Goal: Task Accomplishment & Management: Manage account settings

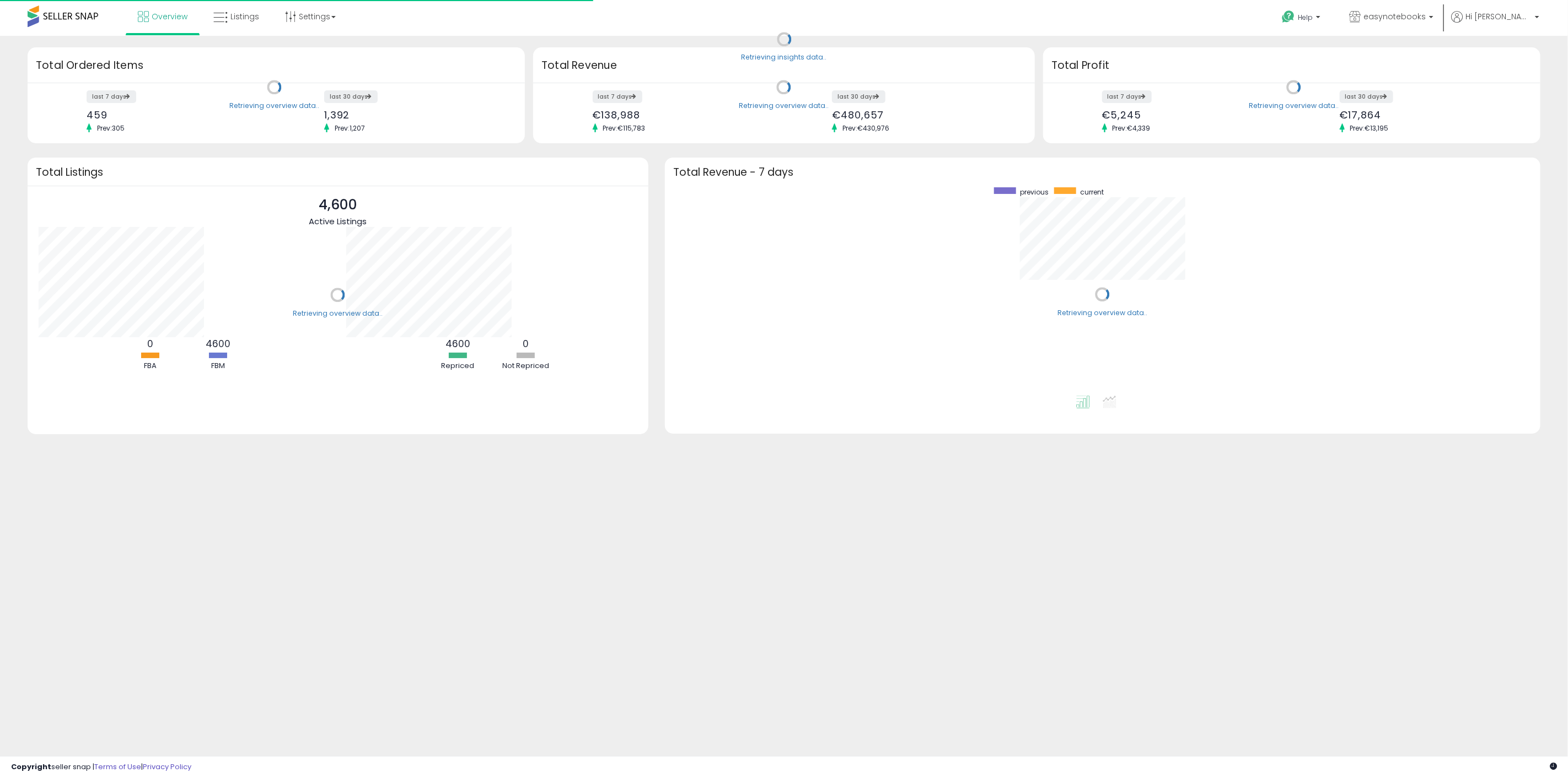
scroll to position [208, 854]
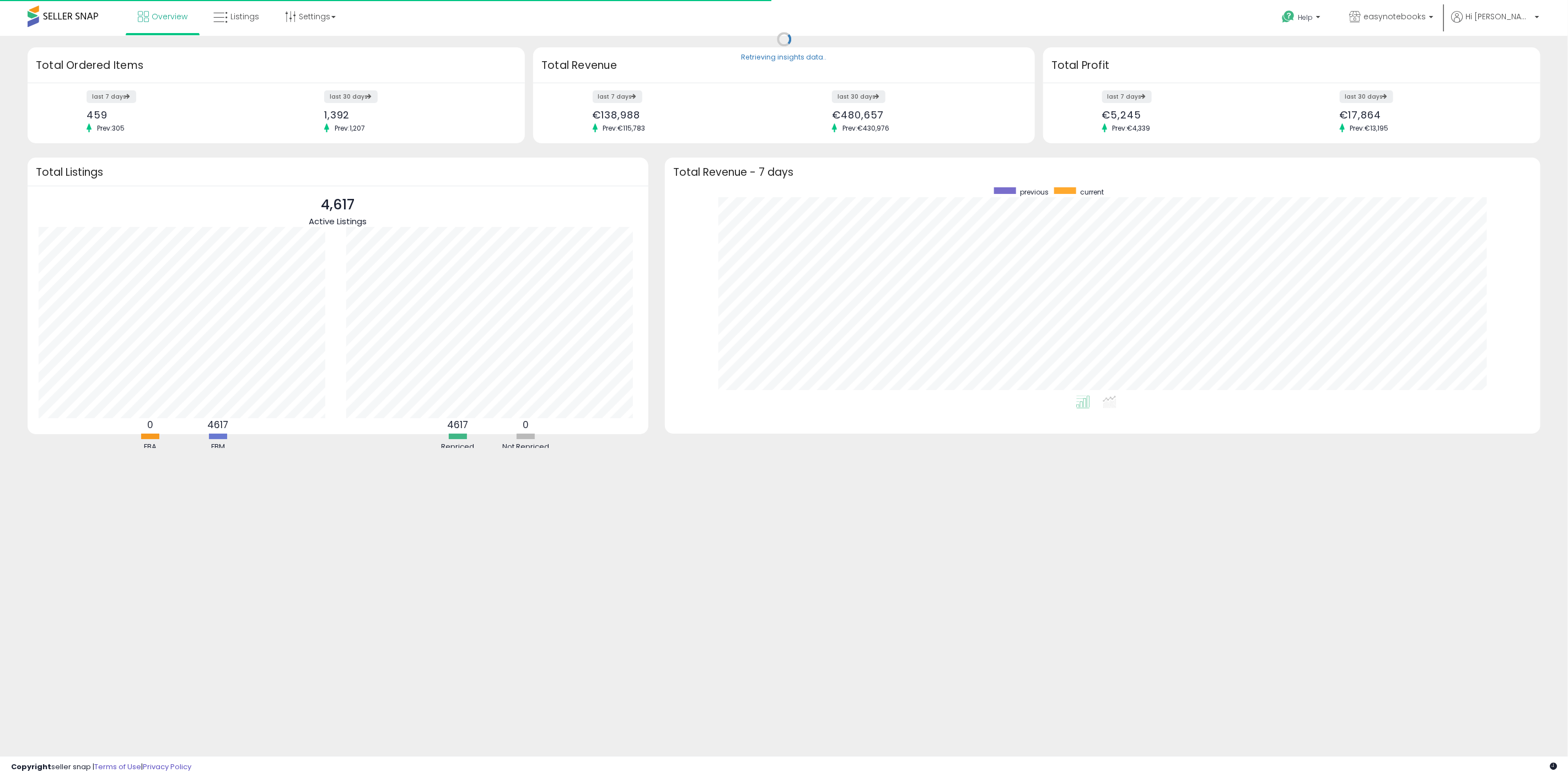
scroll to position [208, 854]
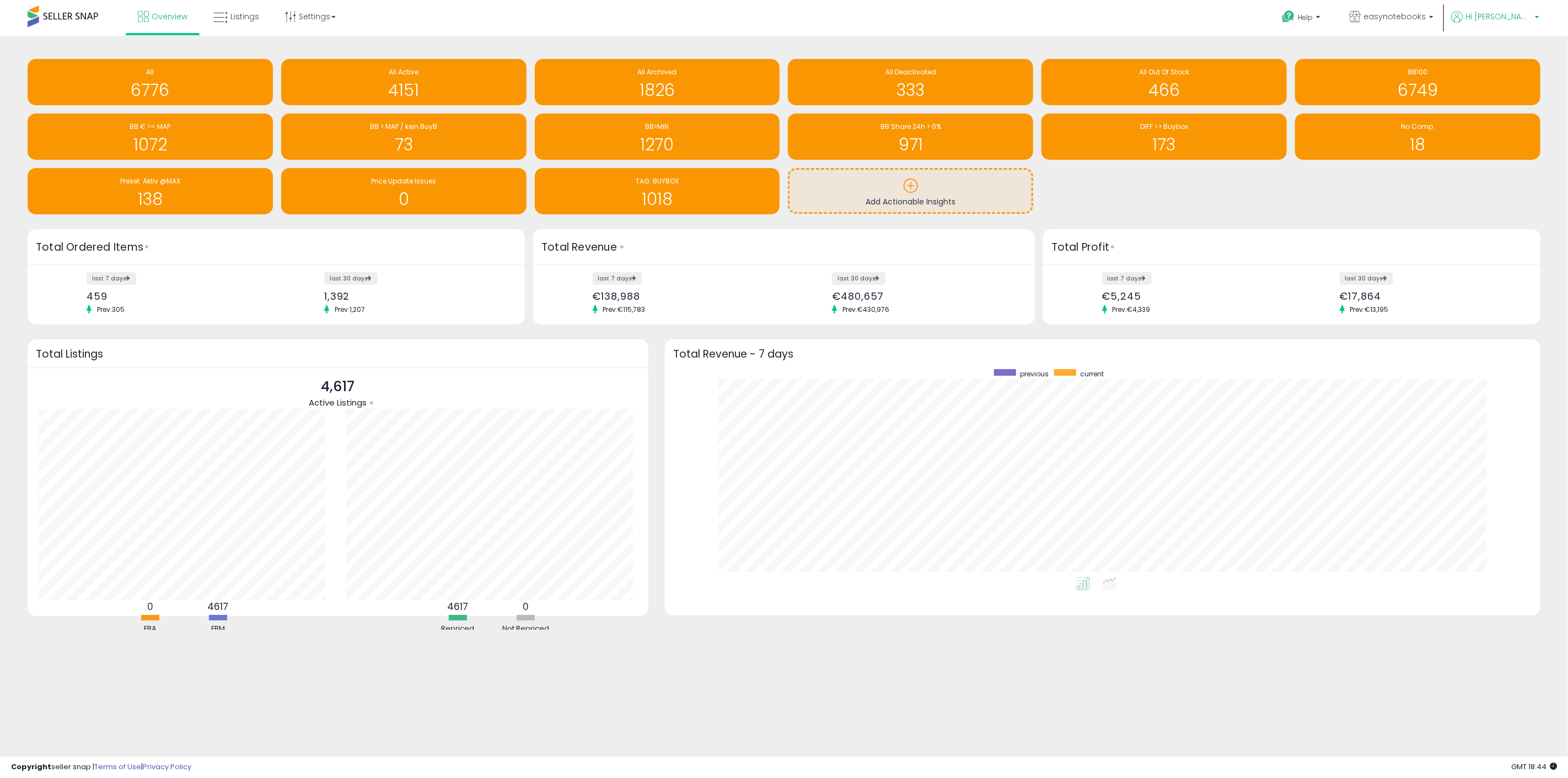
click at [1511, 18] on span "Hi [PERSON_NAME]" at bounding box center [1499, 17] width 66 height 11
click at [1512, 54] on link "Account" at bounding box center [1514, 59] width 29 height 11
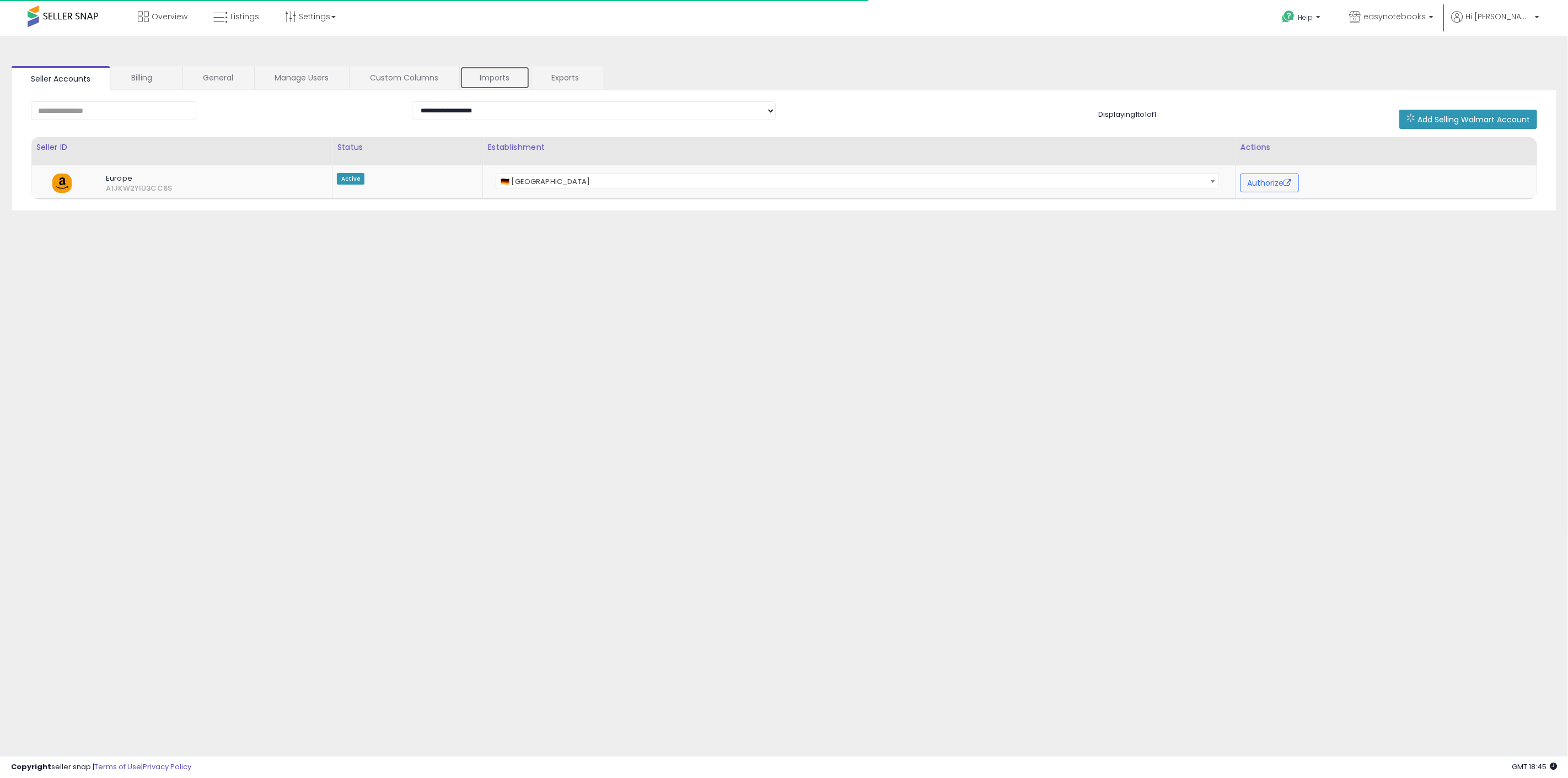
click at [493, 75] on link "Imports" at bounding box center [495, 77] width 70 height 23
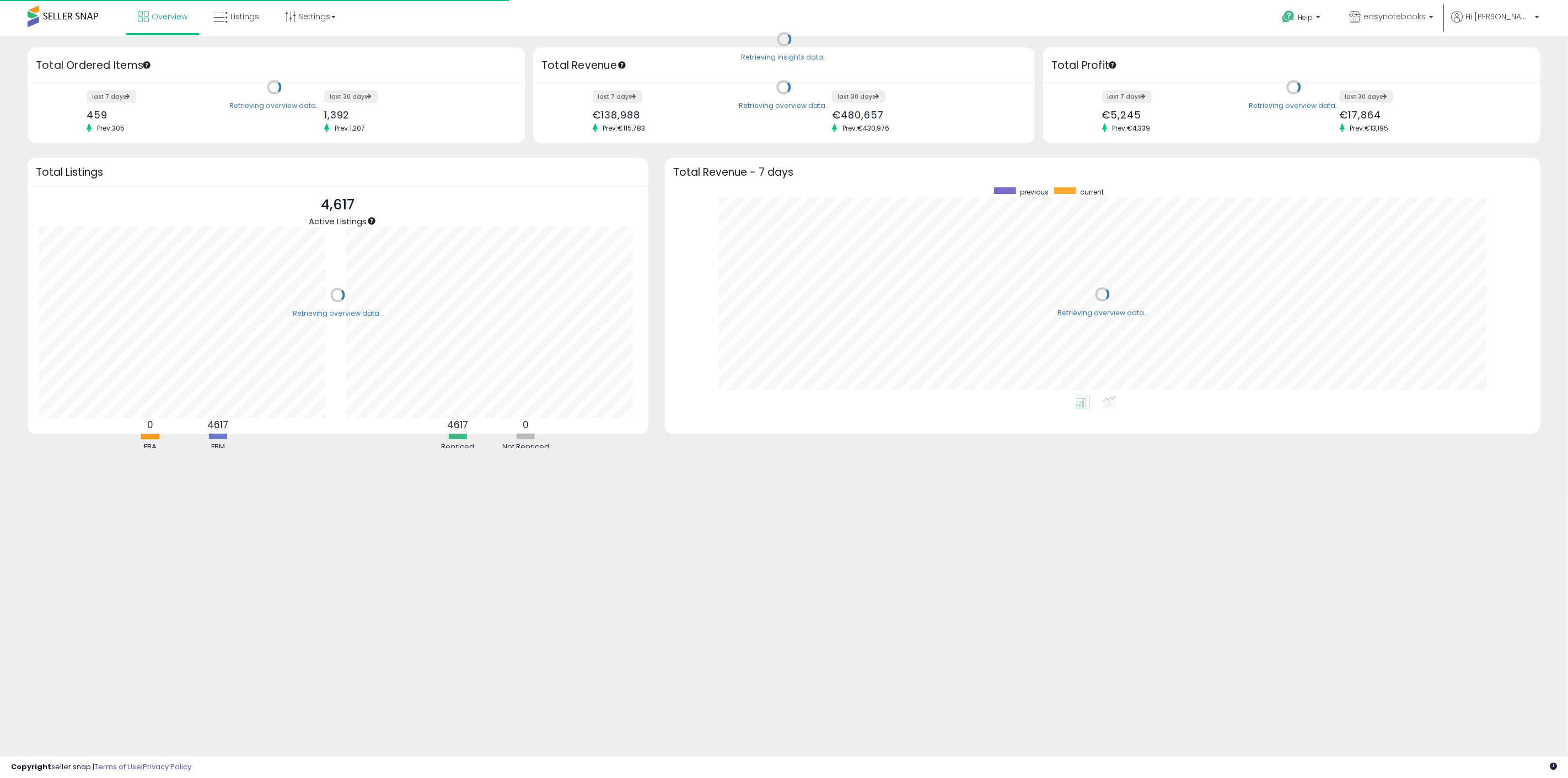
scroll to position [208, 854]
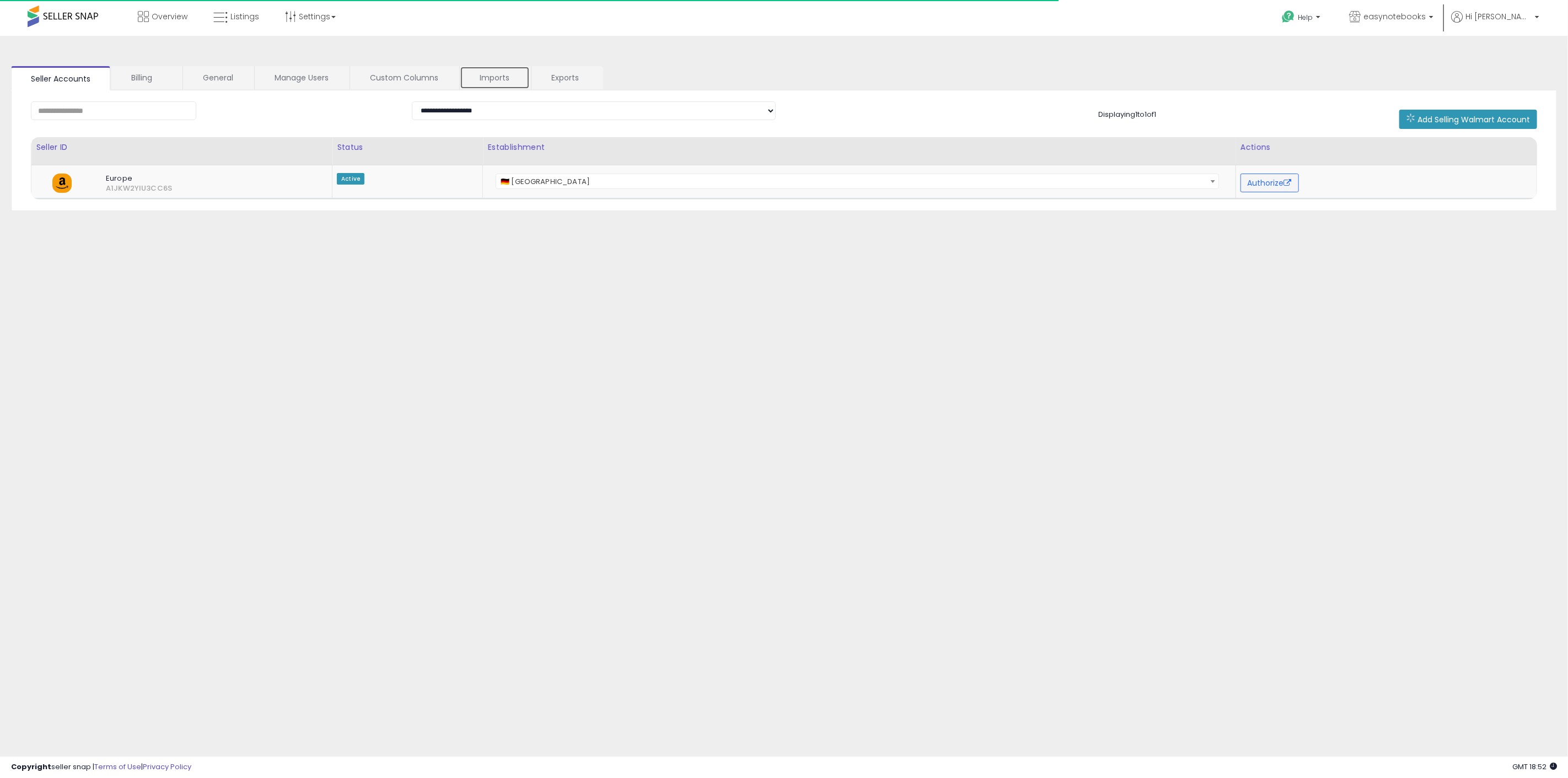
click at [513, 70] on link "Imports" at bounding box center [495, 77] width 70 height 23
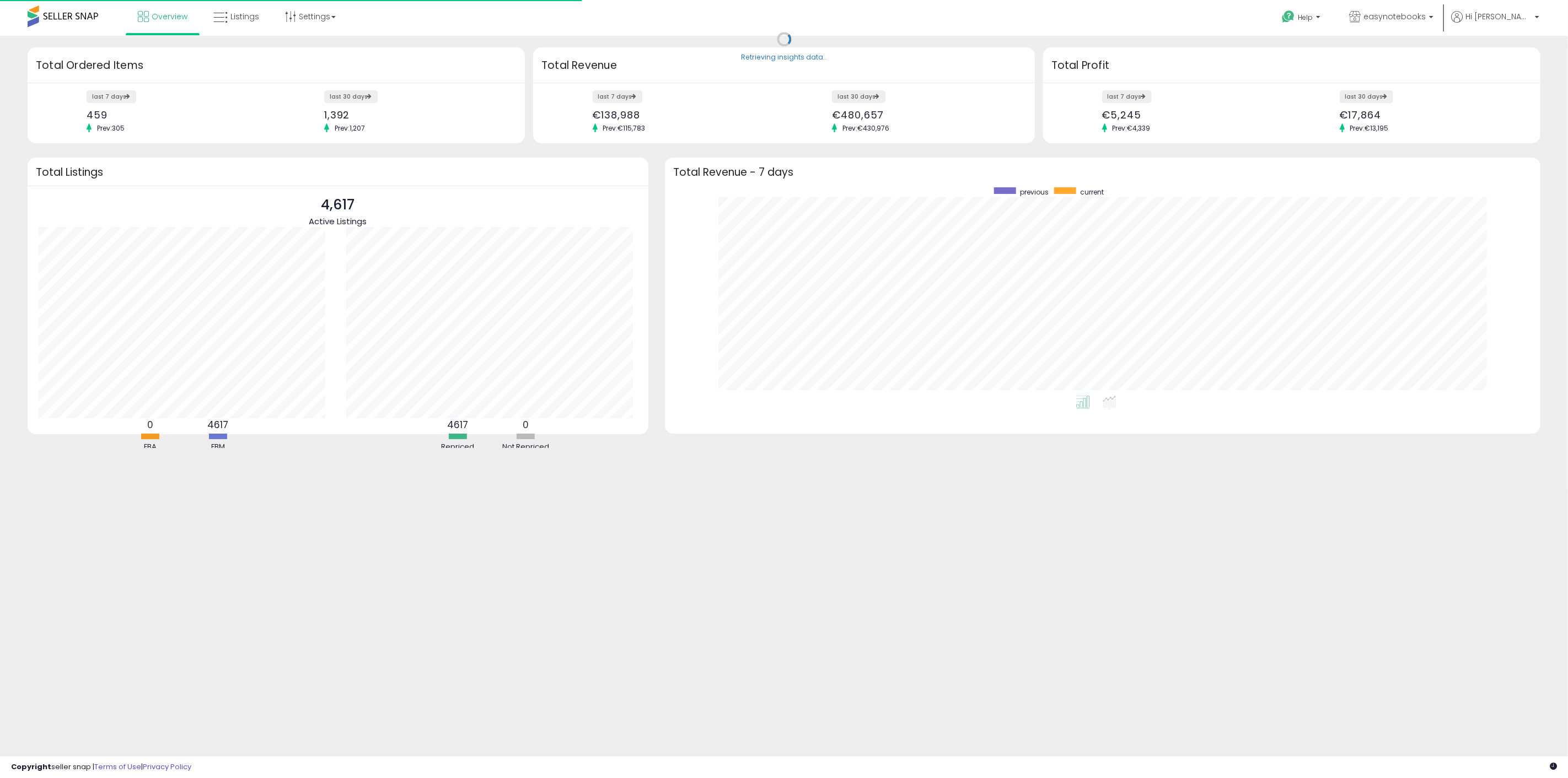
scroll to position [208, 854]
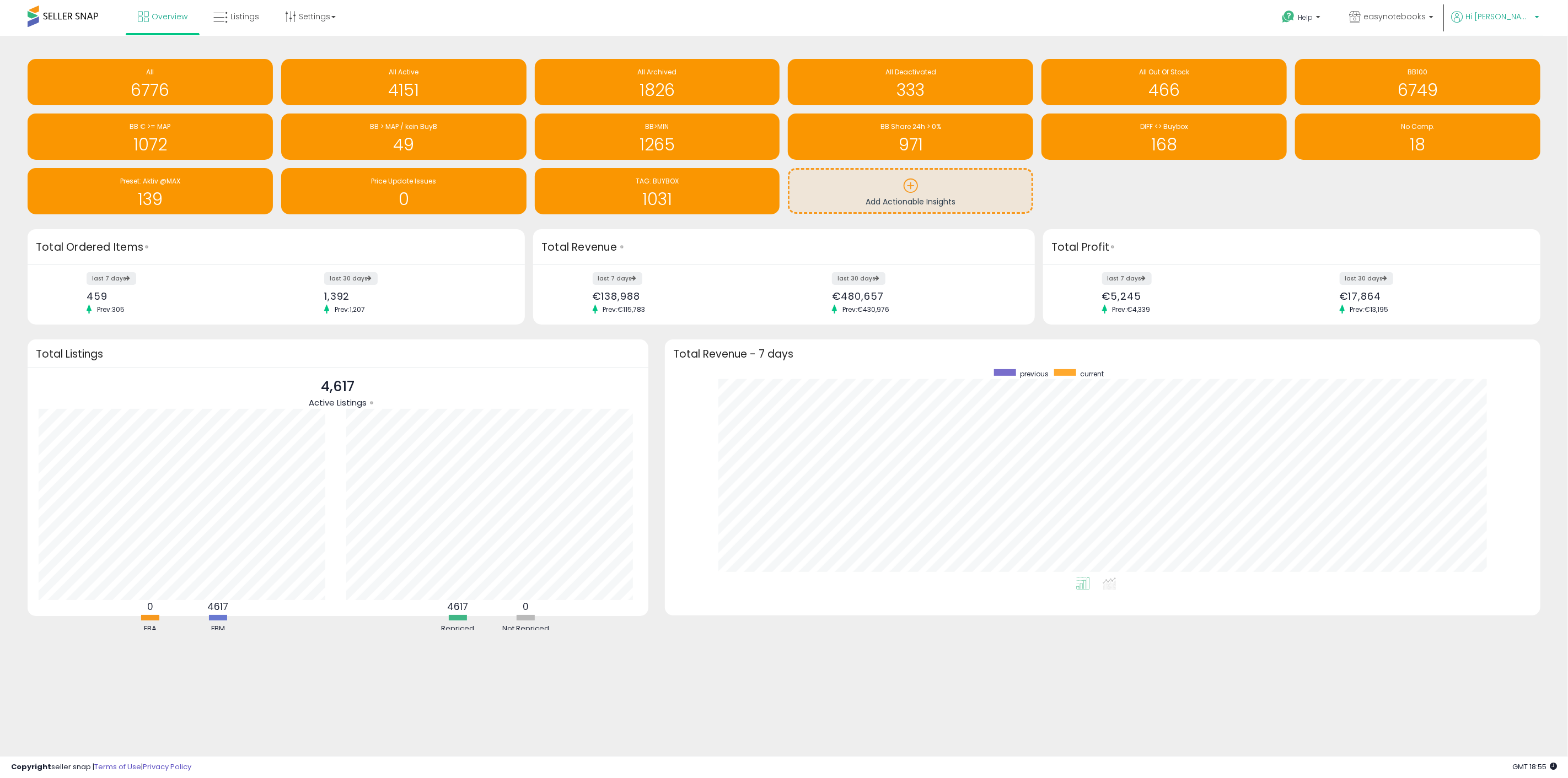
click at [1519, 15] on span "Hi [PERSON_NAME]" at bounding box center [1499, 17] width 66 height 11
click at [1520, 59] on link "Account" at bounding box center [1514, 59] width 29 height 11
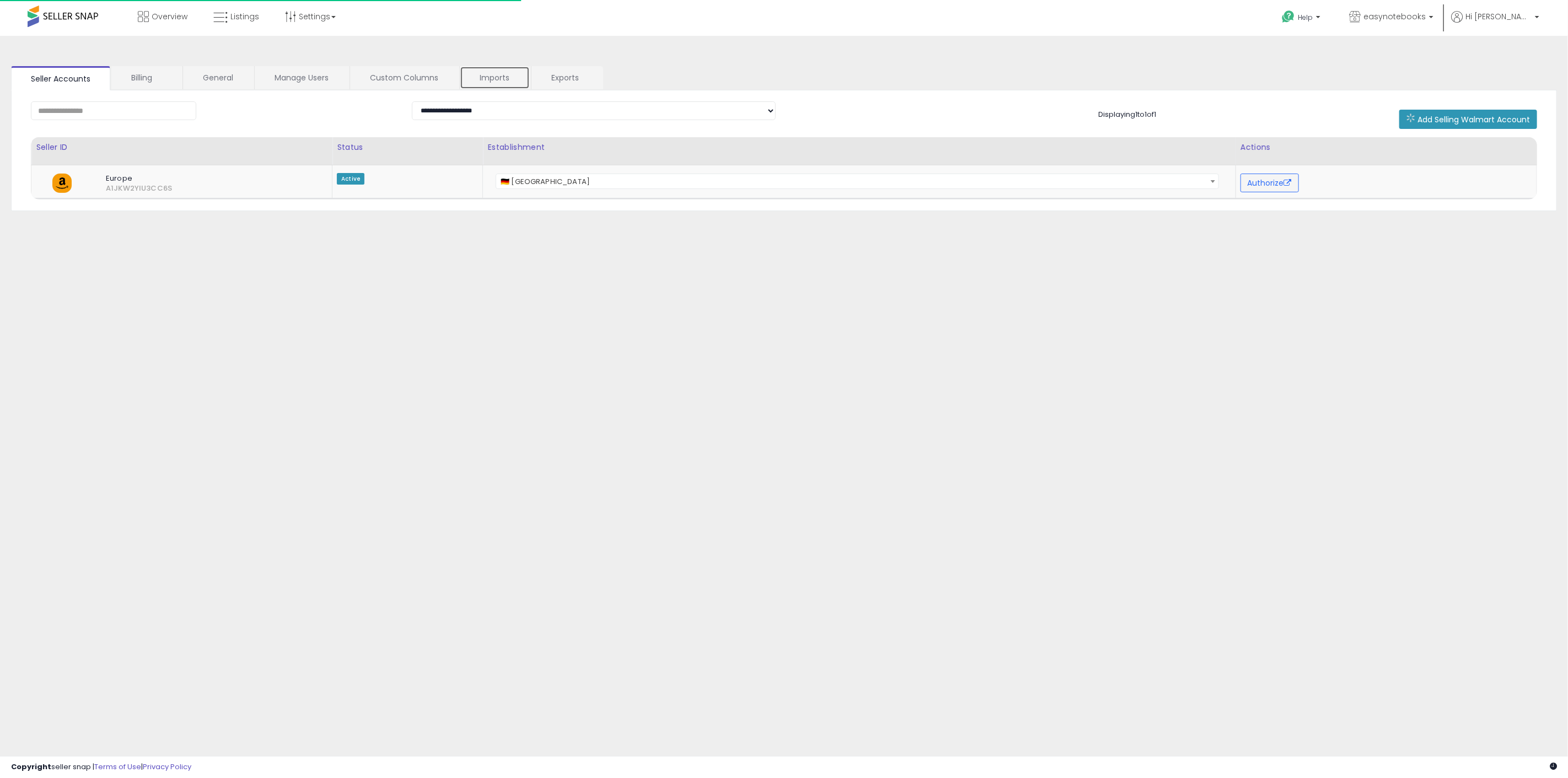
click at [495, 75] on link "Imports" at bounding box center [495, 77] width 70 height 23
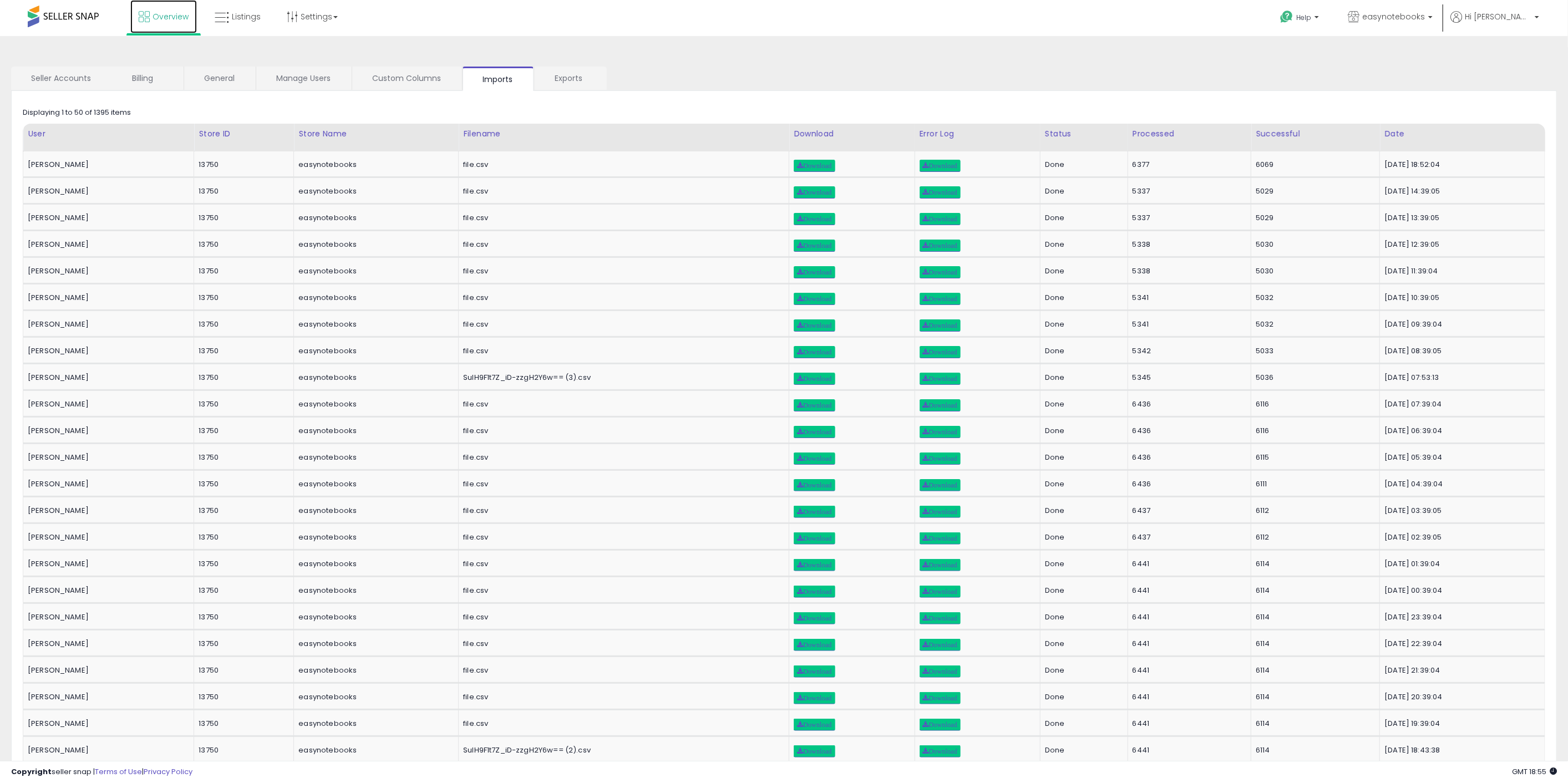
click at [164, 13] on span "Overview" at bounding box center [170, 17] width 36 height 11
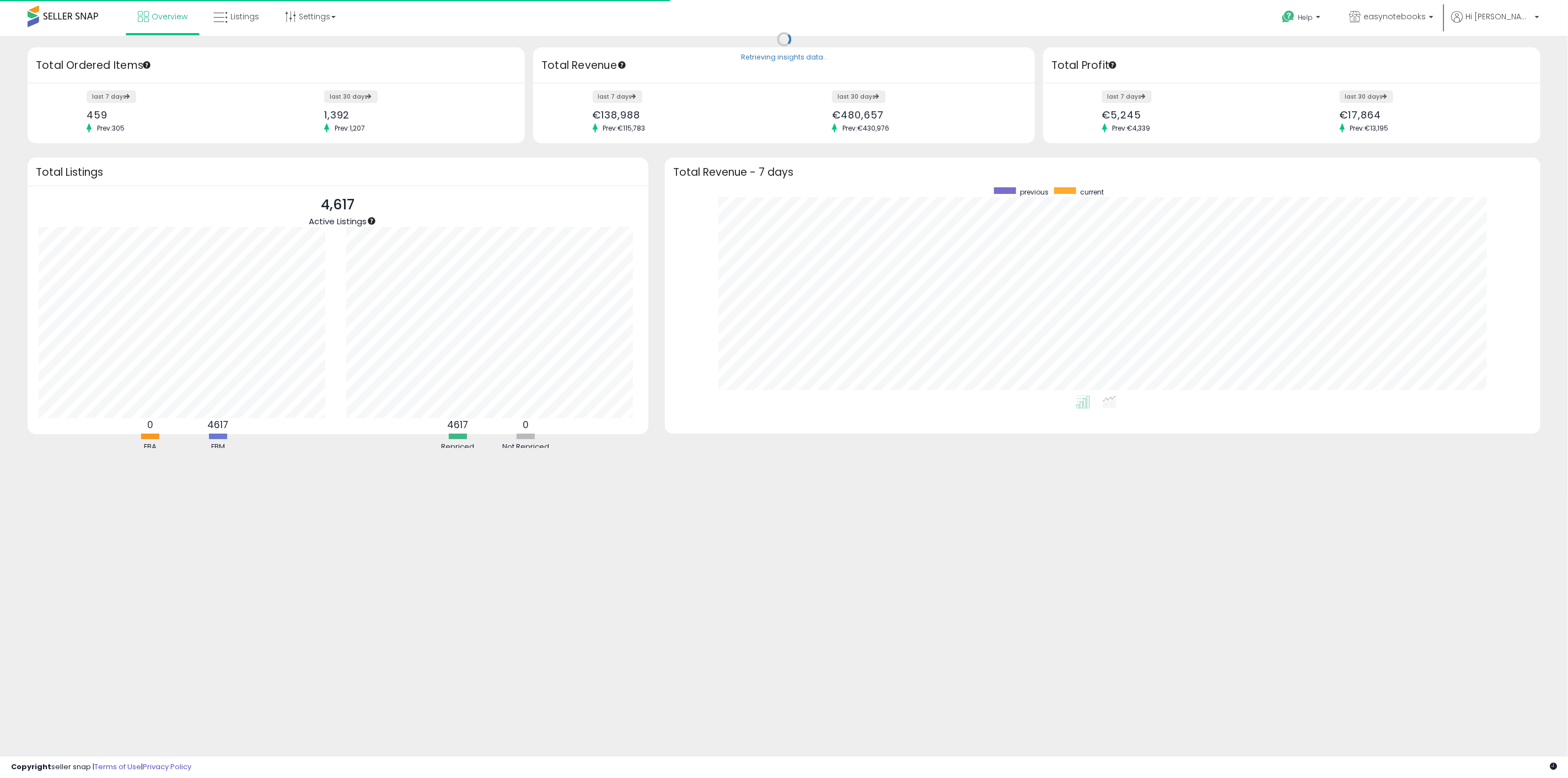
scroll to position [208, 854]
